Goal: Find specific page/section: Locate a particular part of the current website

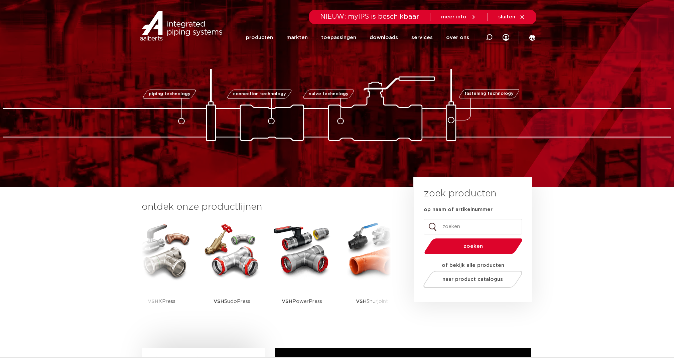
click at [486, 36] on icon at bounding box center [489, 37] width 7 height 7
paste input "6208125"
type input "6208125"
click button "Zoeken" at bounding box center [0, 0] width 0 height 0
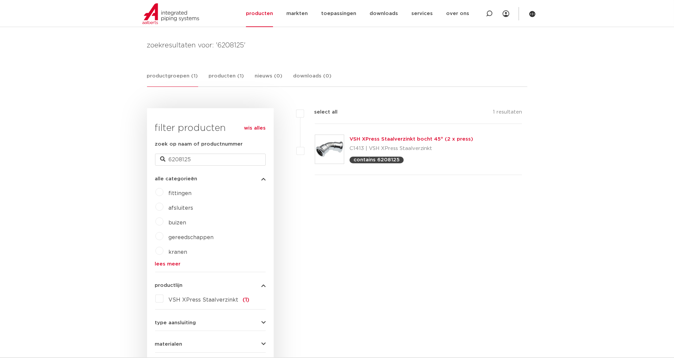
click at [374, 137] on link "VSH XPress Staalverzinkt bocht 45° (2 x press)" at bounding box center [411, 139] width 124 height 5
